Goal: Find specific page/section: Find specific page/section

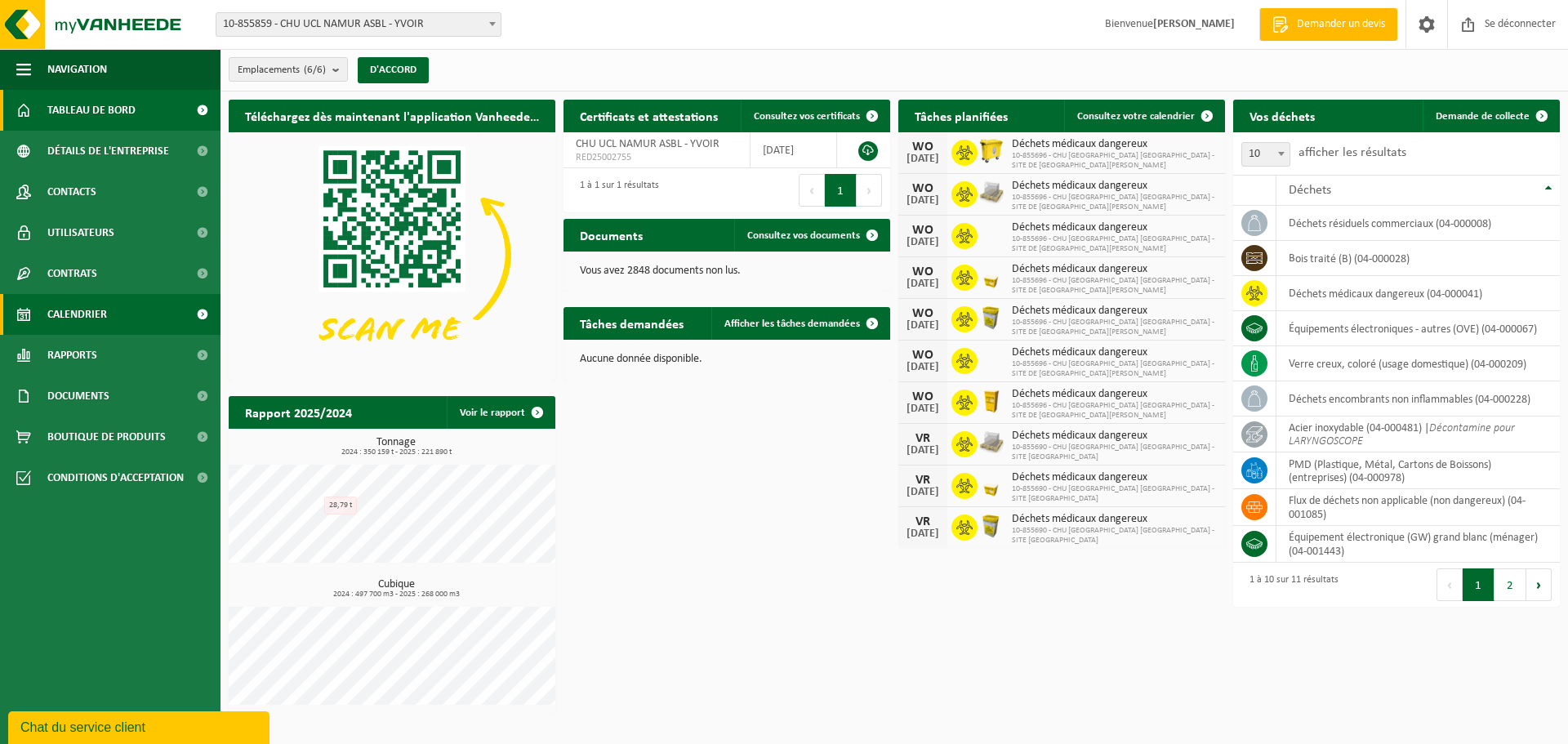
click at [64, 312] on font "Calendrier" at bounding box center [76, 314] width 59 height 12
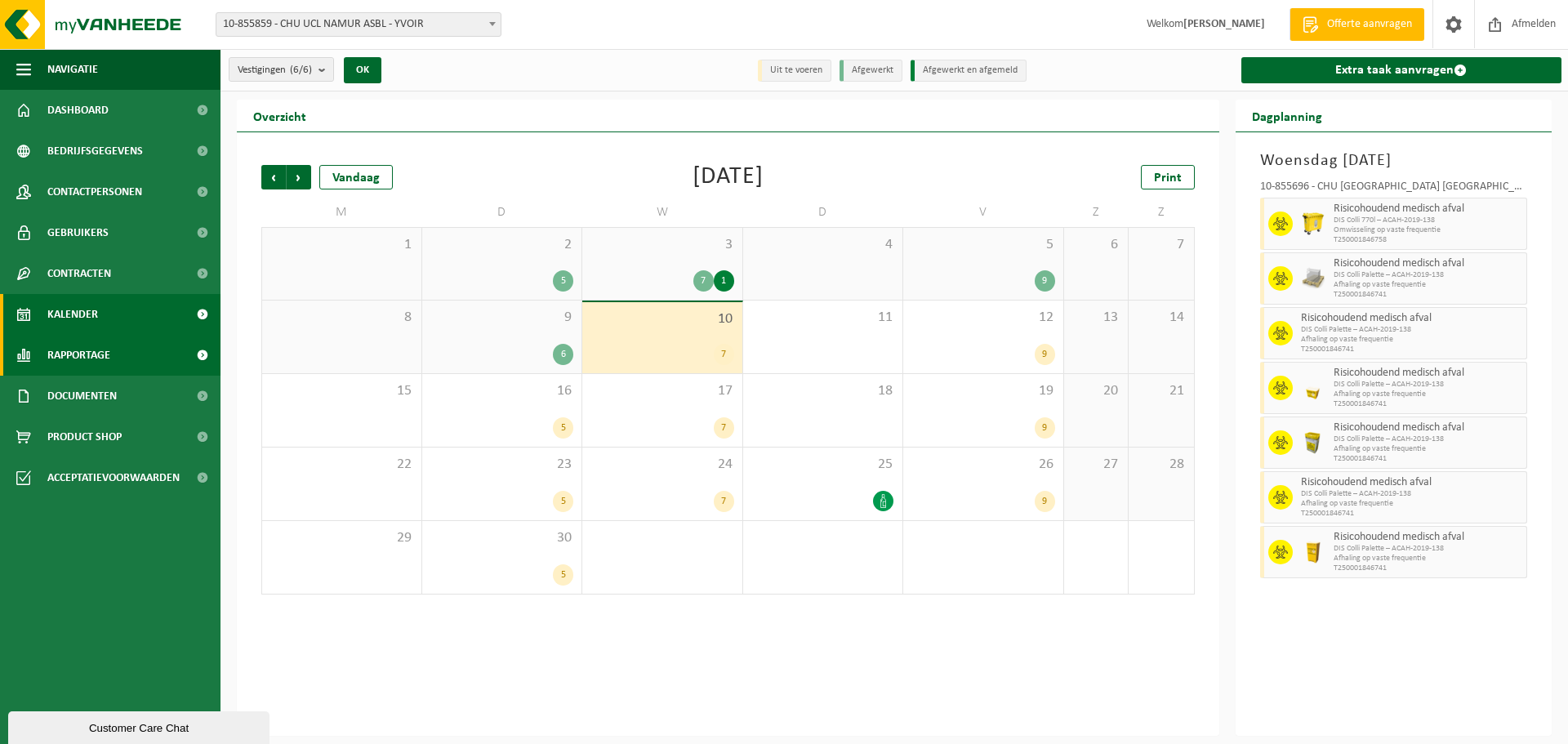
click at [76, 354] on span "Rapportage" at bounding box center [78, 355] width 63 height 41
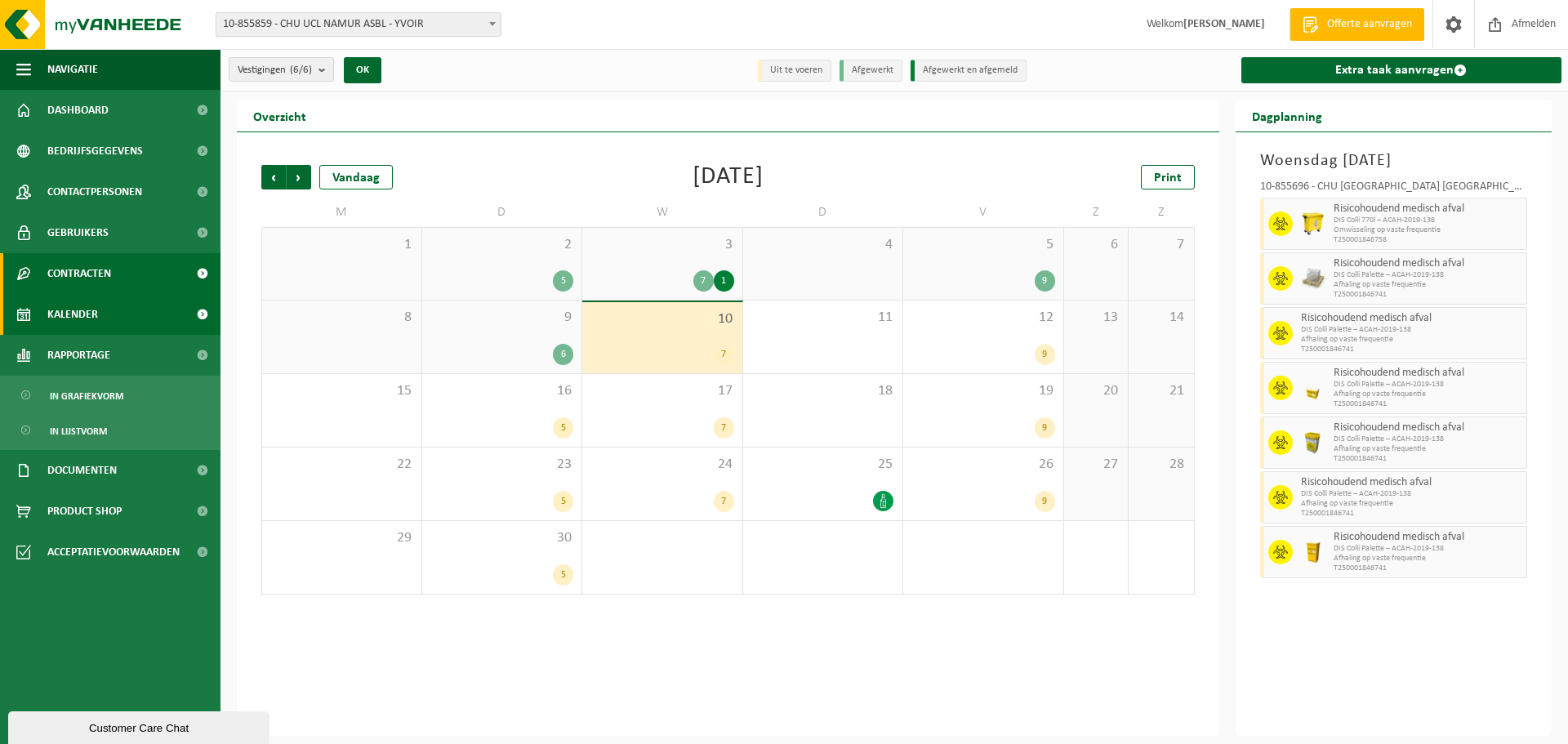
click at [81, 273] on span "Contracten" at bounding box center [79, 273] width 64 height 41
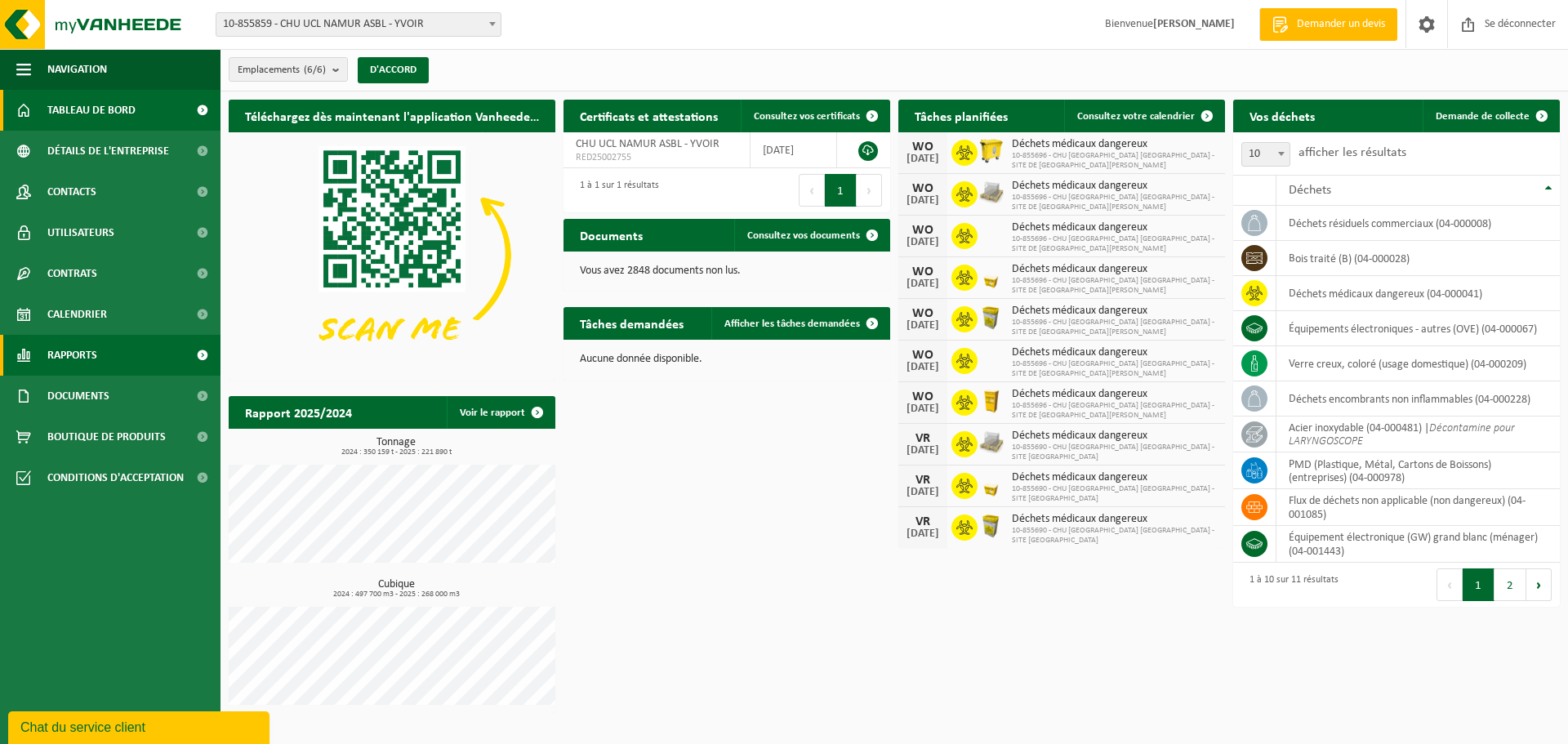
click at [83, 353] on font "Rapports" at bounding box center [72, 355] width 50 height 12
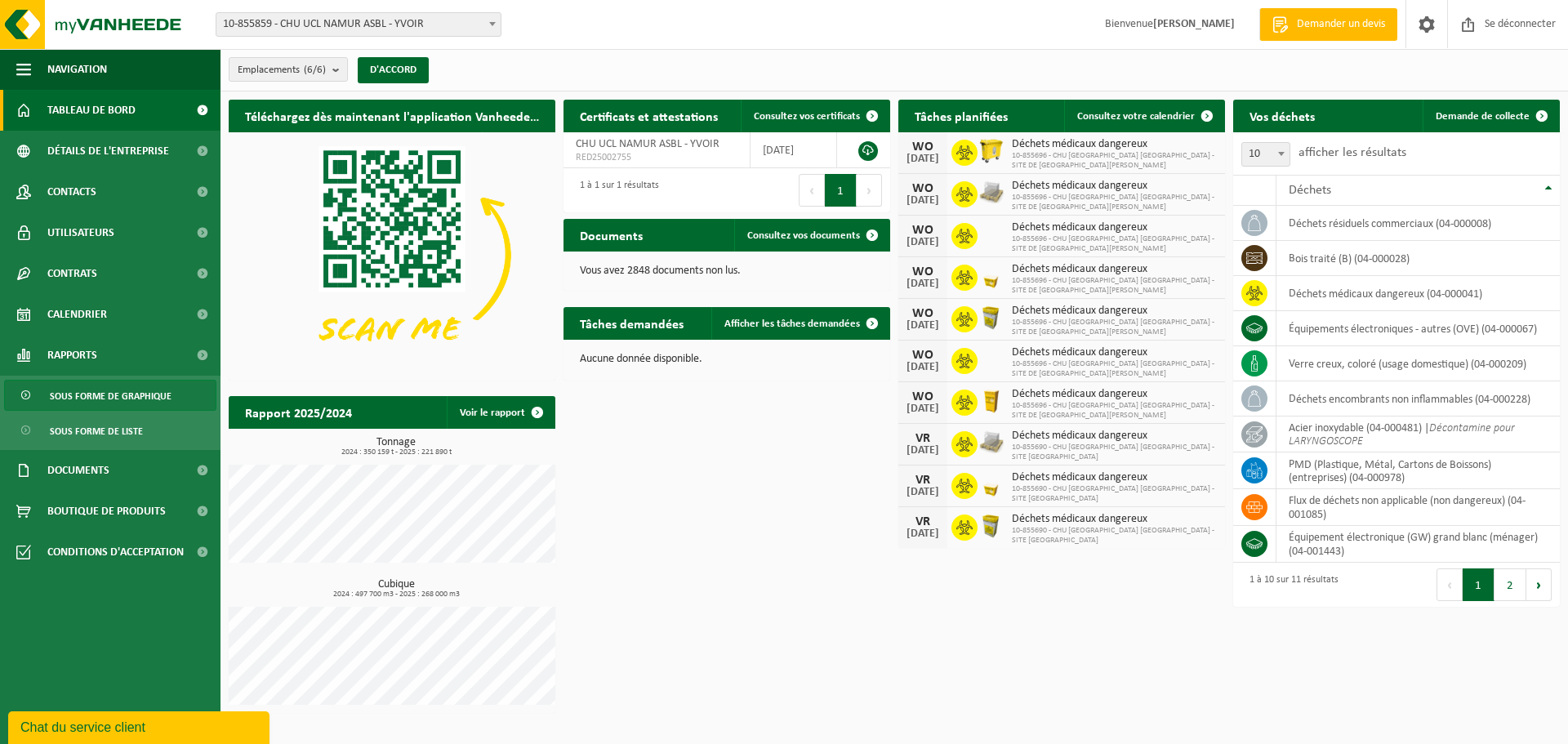
click at [89, 396] on font "Sous forme de graphique" at bounding box center [111, 396] width 122 height 10
